Goal: Go to known website: Access a specific website the user already knows

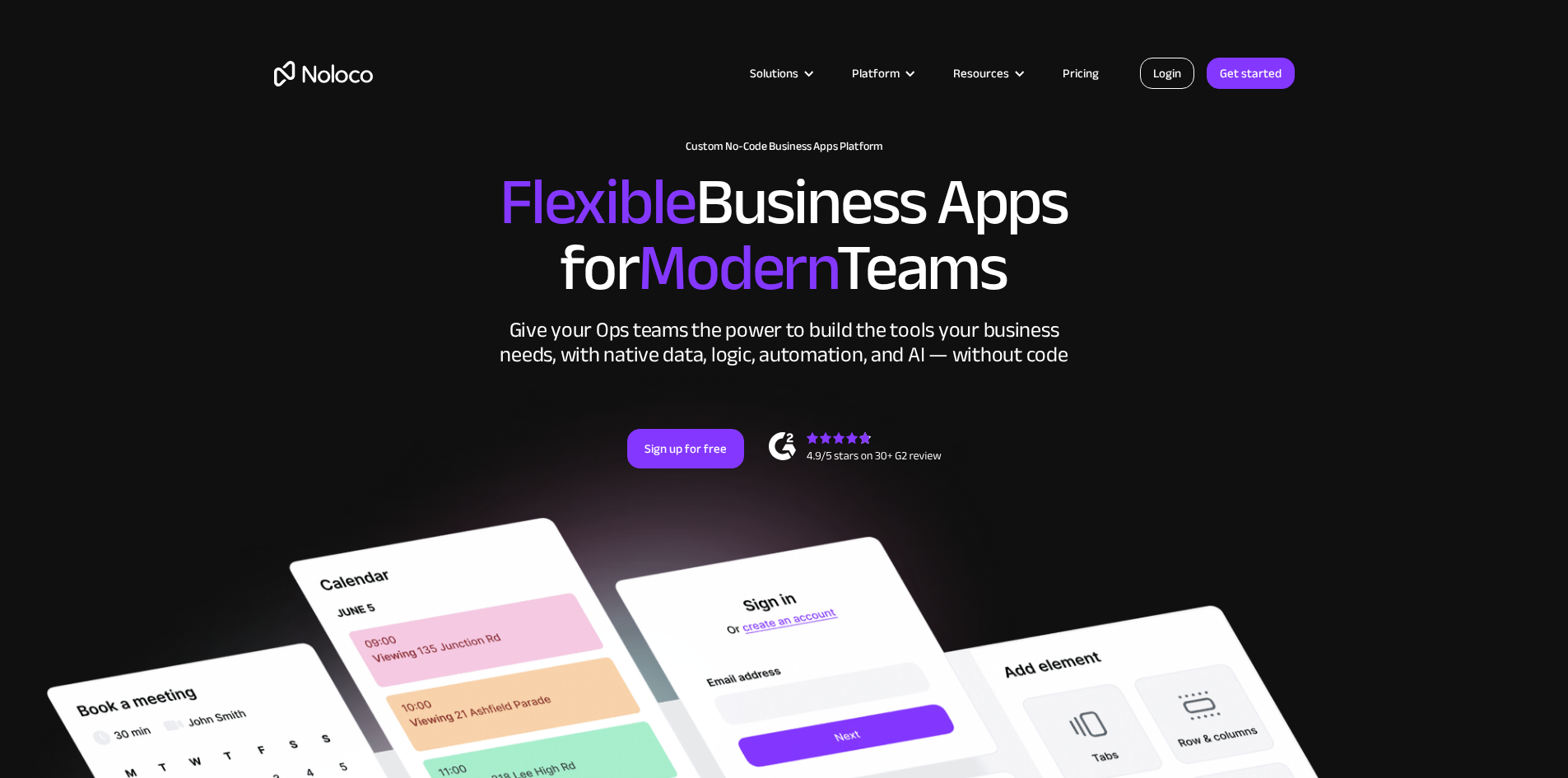
click at [1163, 79] on link "Login" at bounding box center [1167, 73] width 54 height 31
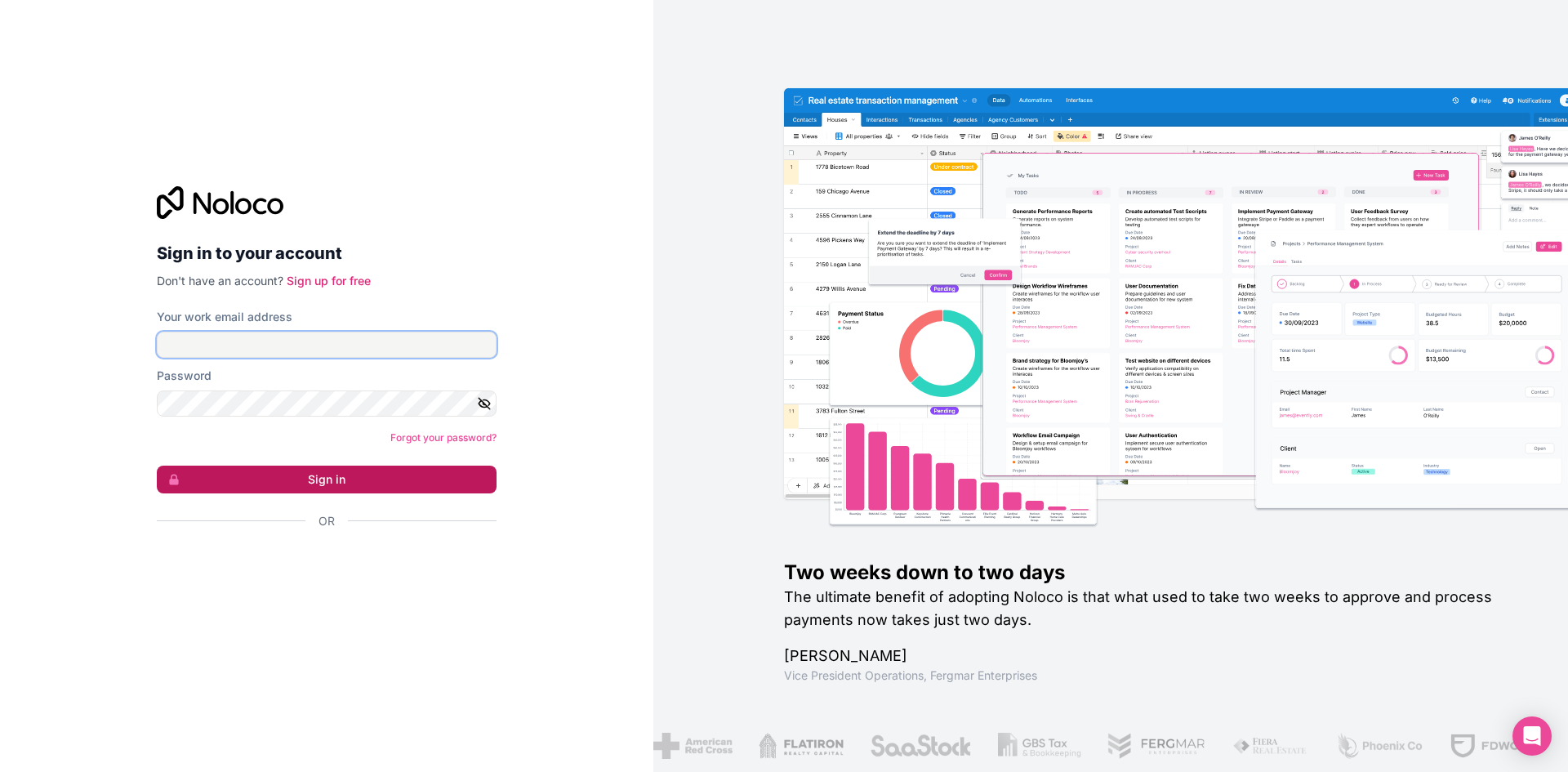
type input "[PERSON_NAME][EMAIL_ADDRESS][DOMAIN_NAME]"
click at [339, 483] on button "Sign in" at bounding box center [327, 480] width 340 height 28
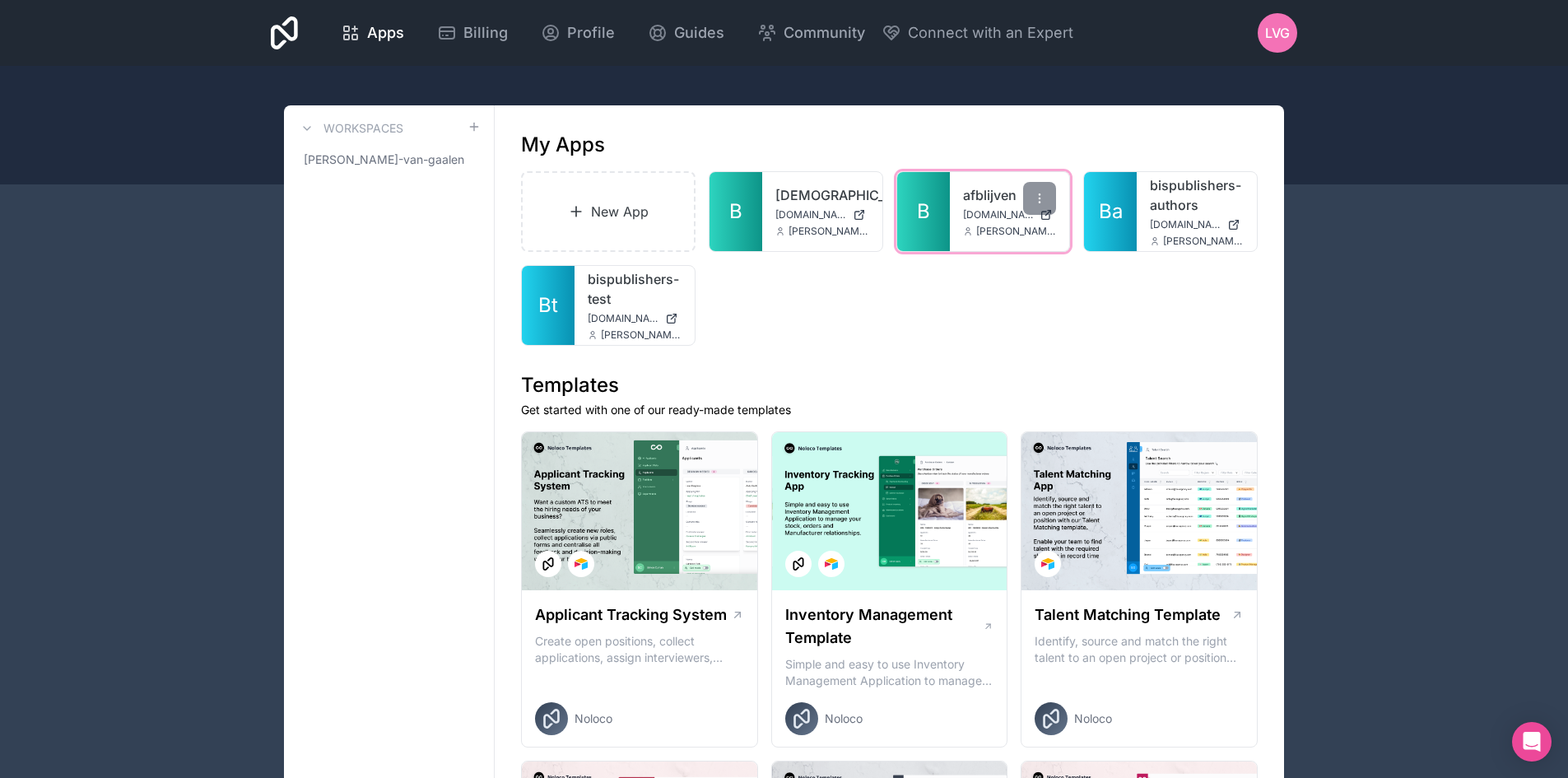
click at [993, 208] on span "[DOMAIN_NAME]" at bounding box center [998, 215] width 71 height 13
click at [939, 215] on link "B" at bounding box center [923, 212] width 53 height 79
